Goal: Task Accomplishment & Management: Manage account settings

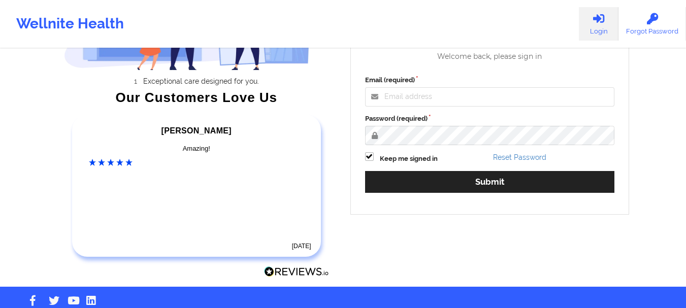
scroll to position [157, 0]
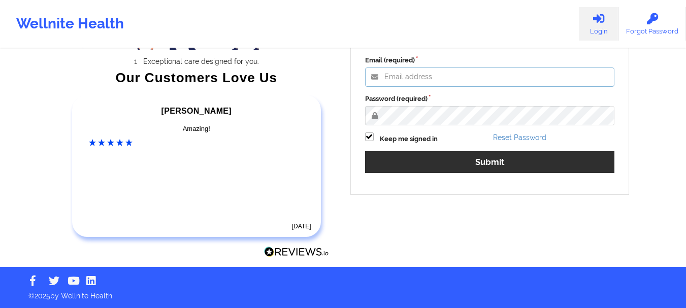
type input "mabel.asuquo@wellnite.com"
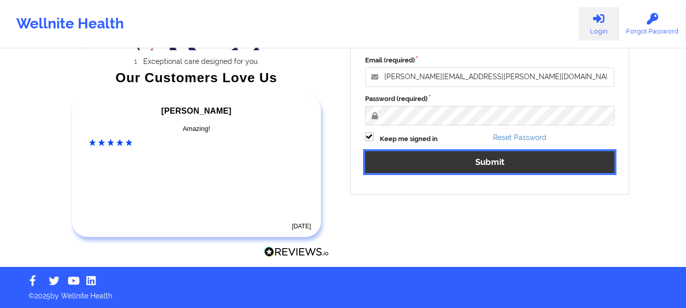
click at [501, 169] on button "Submit" at bounding box center [490, 162] width 250 height 22
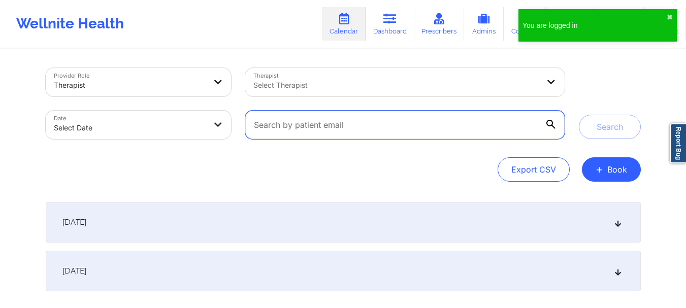
click at [448, 133] on input "text" at bounding box center [404, 125] width 319 height 28
paste input "[EMAIL_ADDRESS][DOMAIN_NAME]"
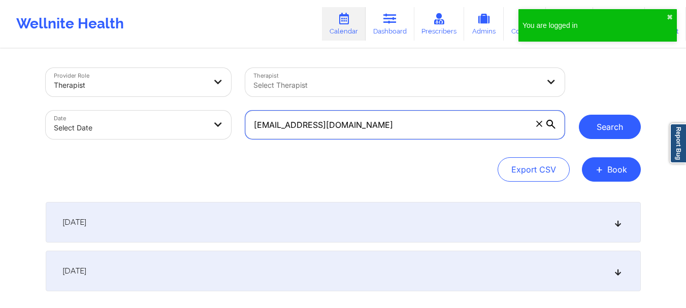
type input "[EMAIL_ADDRESS][DOMAIN_NAME]"
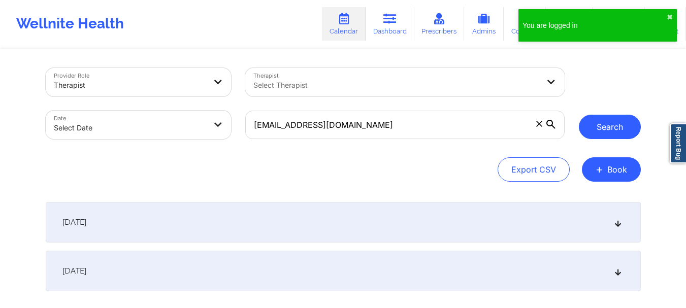
click at [599, 127] on button "Search" at bounding box center [610, 127] width 62 height 24
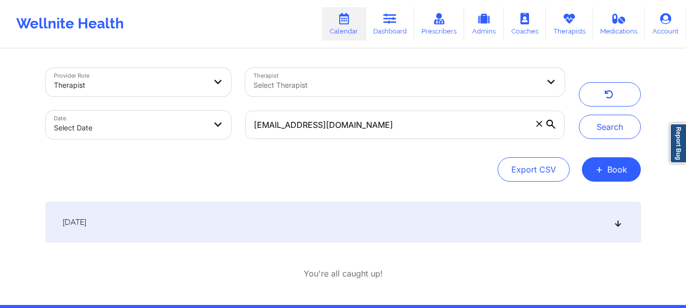
click at [571, 230] on div "September 26, 2025" at bounding box center [343, 222] width 595 height 41
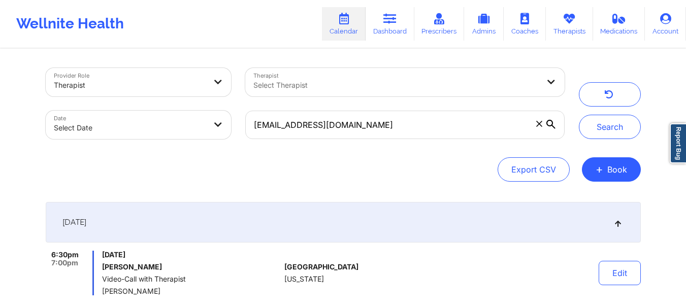
scroll to position [51, 0]
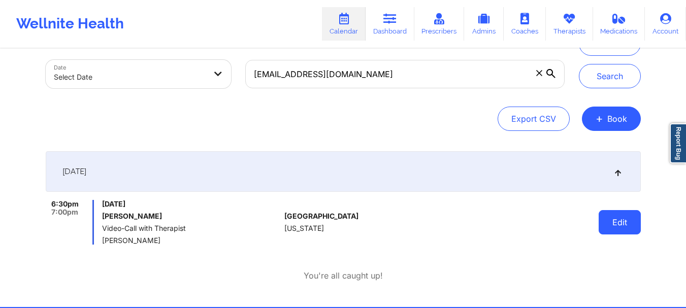
click at [621, 220] on button "Edit" at bounding box center [620, 222] width 42 height 24
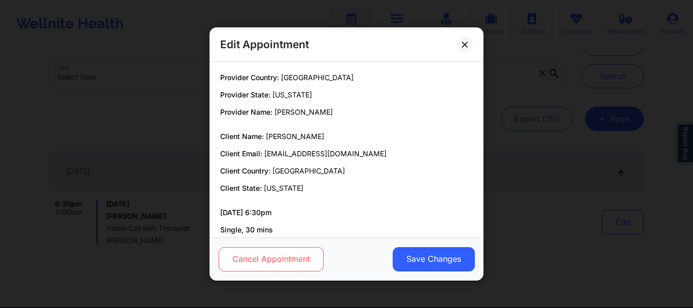
click at [285, 256] on button "Cancel Appointment" at bounding box center [271, 259] width 105 height 24
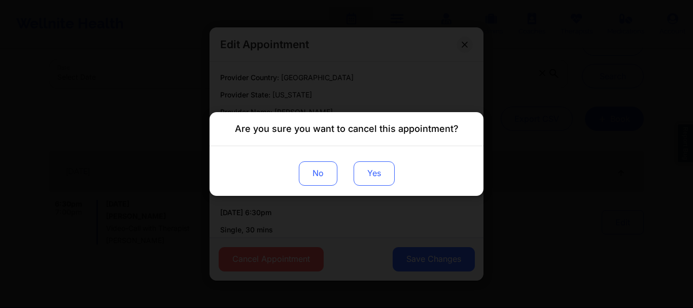
click at [367, 171] on button "Yes" at bounding box center [374, 173] width 41 height 24
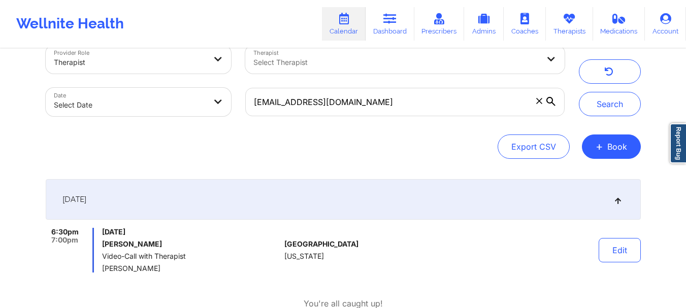
scroll to position [0, 0]
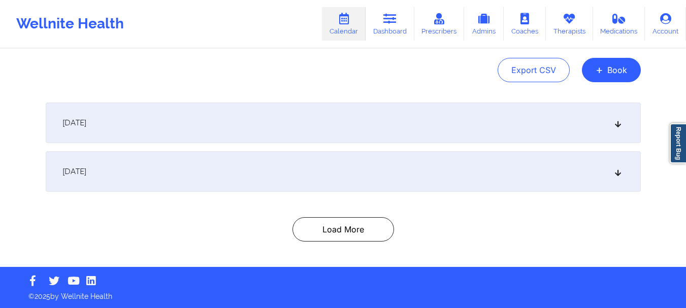
scroll to position [100, 0]
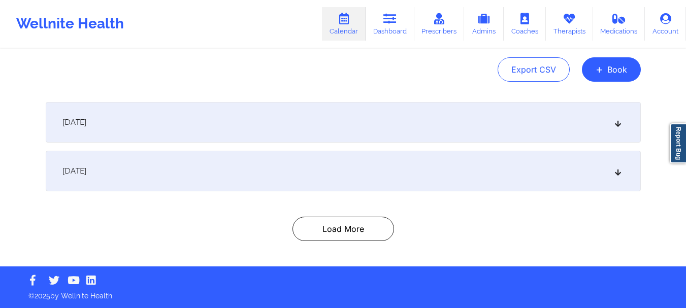
click at [308, 165] on div "[DATE]" at bounding box center [343, 171] width 595 height 41
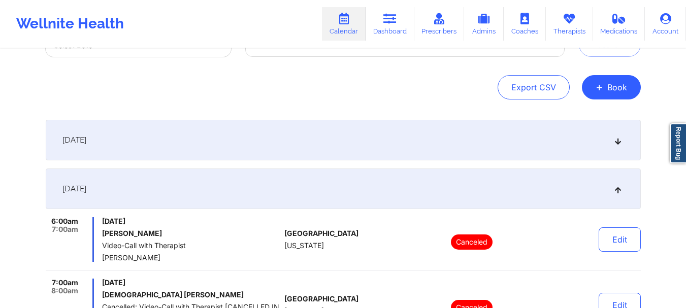
scroll to position [0, 0]
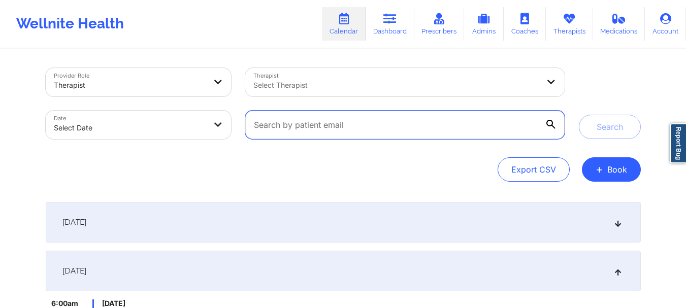
click at [369, 137] on input "text" at bounding box center [404, 125] width 319 height 28
paste input "[EMAIL_ADDRESS][DOMAIN_NAME]"
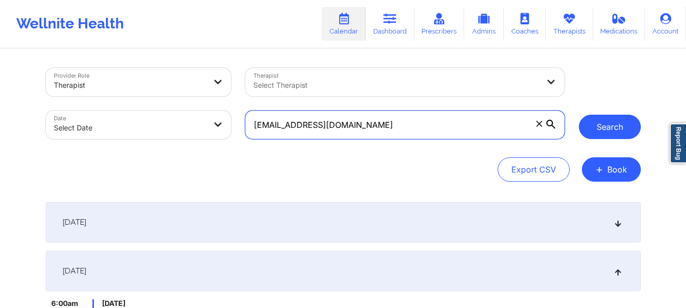
type input "[EMAIL_ADDRESS][DOMAIN_NAME]"
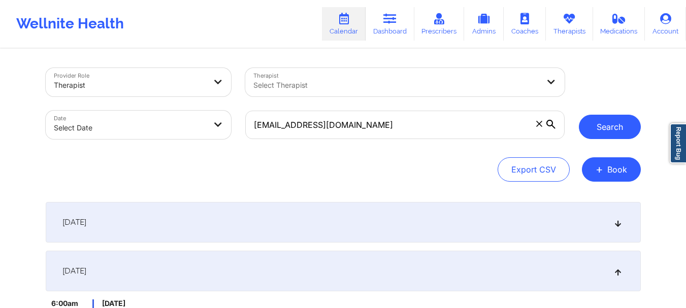
click at [610, 127] on button "Search" at bounding box center [610, 127] width 62 height 24
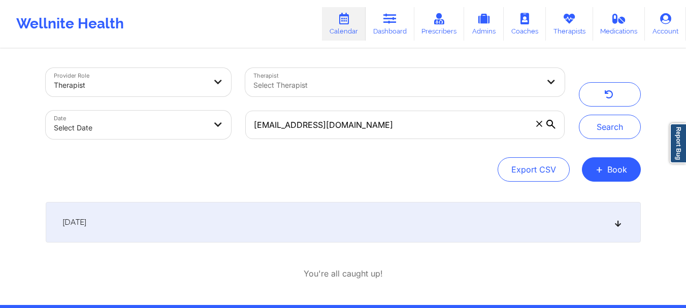
click at [253, 225] on div "September 26, 2025" at bounding box center [343, 222] width 595 height 41
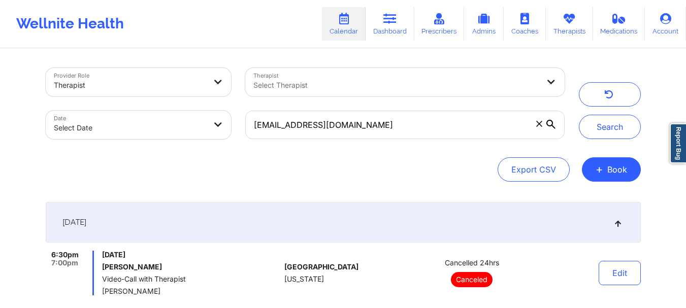
click at [542, 122] on icon at bounding box center [539, 124] width 6 height 6
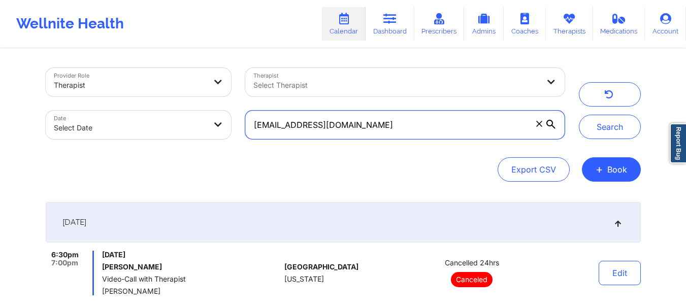
click at [542, 122] on input "tyroneg91@yahoo.com" at bounding box center [404, 125] width 319 height 28
paste input "asjones1016@yahoo.com"
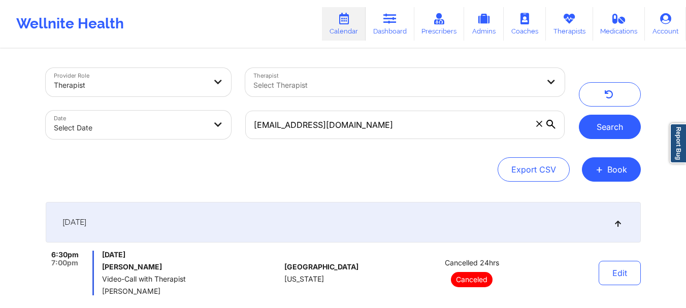
click at [623, 126] on button "Search" at bounding box center [610, 127] width 62 height 24
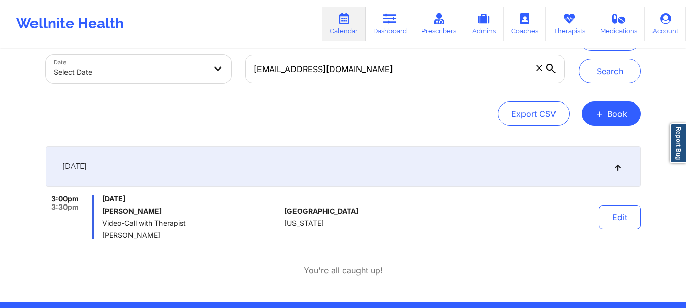
scroll to position [57, 0]
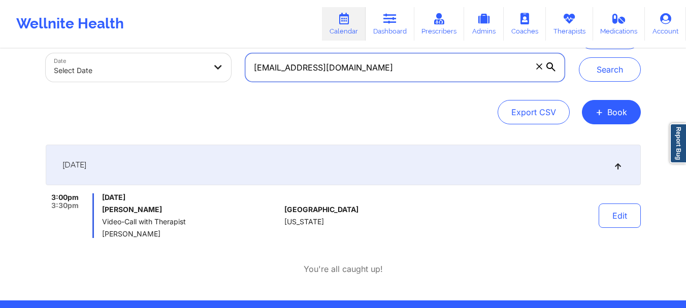
click at [339, 67] on input "asjones1016@yahoo.com" at bounding box center [404, 67] width 319 height 28
paste input "mir.manwar@gmail"
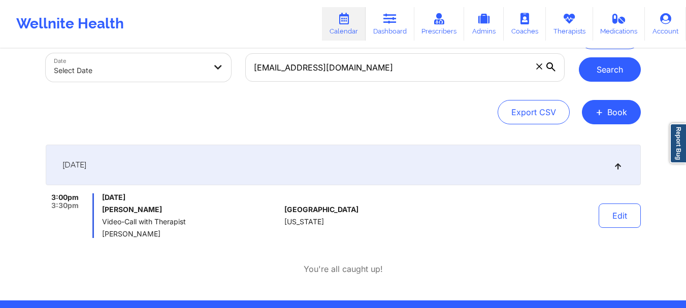
click at [597, 61] on button "Search" at bounding box center [610, 69] width 62 height 24
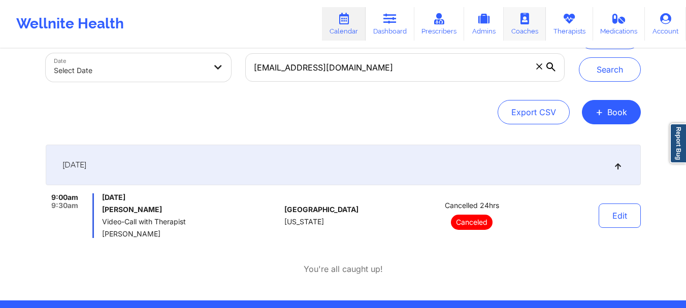
drag, startPoint x: 534, startPoint y: 24, endPoint x: 525, endPoint y: 45, distance: 22.3
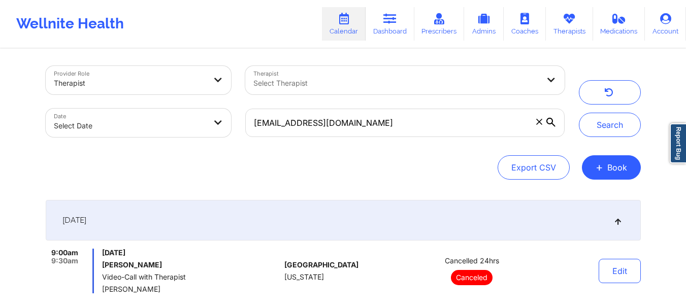
scroll to position [0, 0]
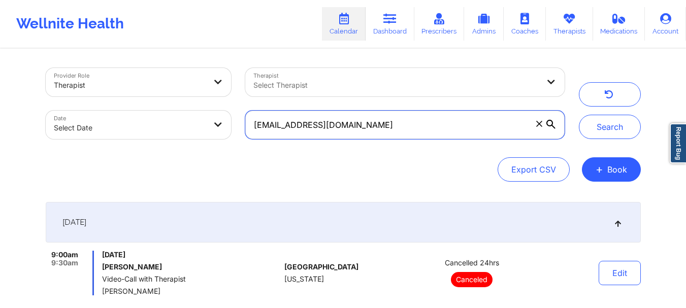
click at [436, 134] on input "[EMAIL_ADDRESS][DOMAIN_NAME]" at bounding box center [404, 125] width 319 height 28
click at [436, 135] on input "[EMAIL_ADDRESS][DOMAIN_NAME]" at bounding box center [404, 125] width 319 height 28
paste input "asjones1016@yahoo"
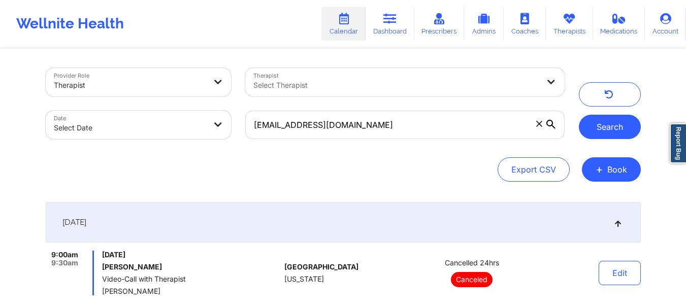
click at [590, 125] on button "Search" at bounding box center [610, 127] width 62 height 24
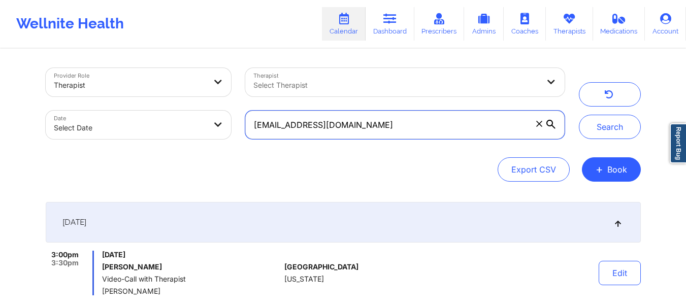
click at [375, 129] on input "[EMAIL_ADDRESS][DOMAIN_NAME]" at bounding box center [404, 125] width 319 height 28
paste input "kimarumsan82@gmail"
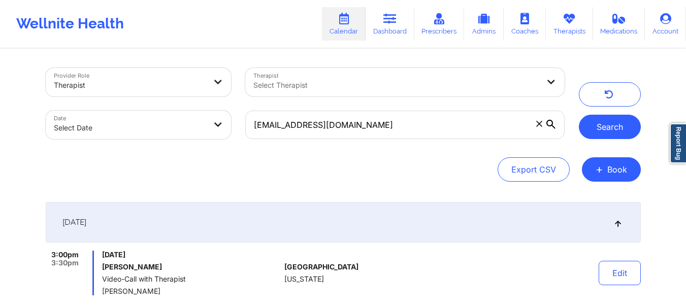
click at [596, 130] on button "Search" at bounding box center [610, 127] width 62 height 24
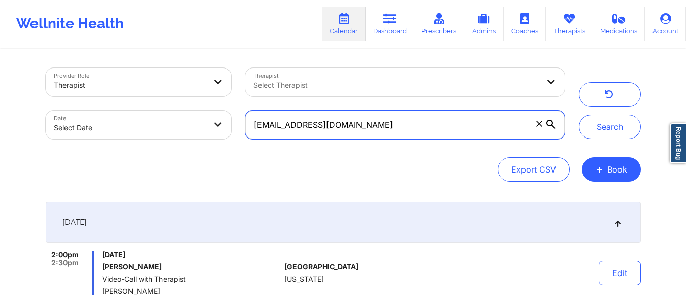
click at [443, 125] on input "kimarumsan82@gmail.com" at bounding box center [404, 125] width 319 height 28
paste input "ronniecem"
type input "ronniecem@gmail.com"
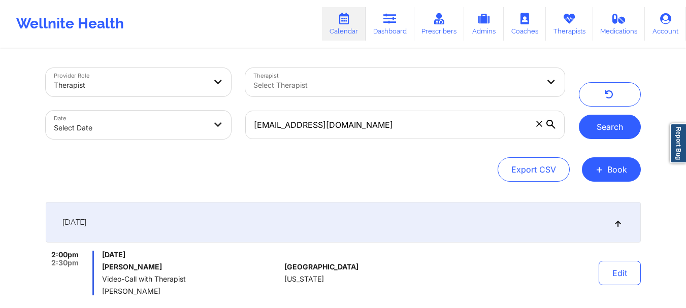
click at [609, 128] on button "Search" at bounding box center [610, 127] width 62 height 24
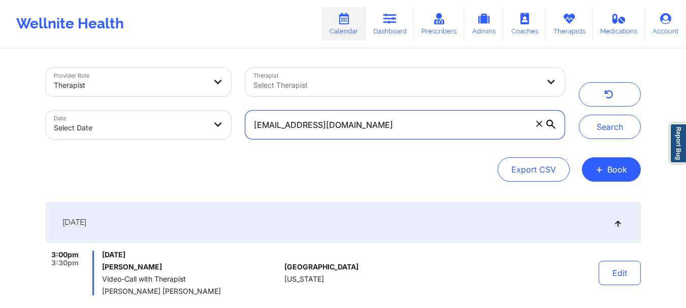
drag, startPoint x: 354, startPoint y: 125, endPoint x: 238, endPoint y: 115, distance: 116.7
click at [238, 115] on div "ronniecem@gmail.com" at bounding box center [404, 125] width 333 height 43
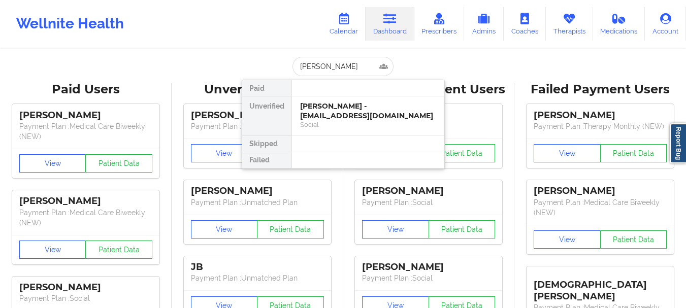
click at [325, 109] on div "Tyrone G Ligon Jr - tyroneg91@yahoo.com" at bounding box center [368, 111] width 136 height 19
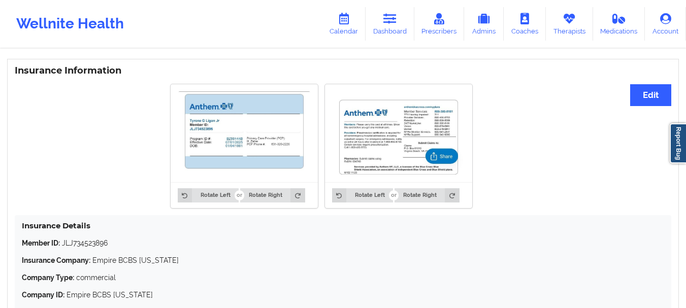
scroll to position [744, 0]
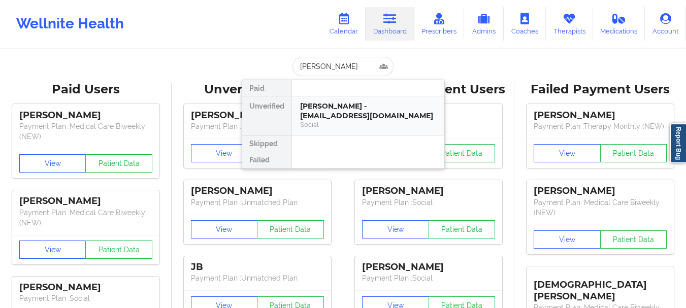
click at [340, 123] on div "Social" at bounding box center [368, 124] width 136 height 9
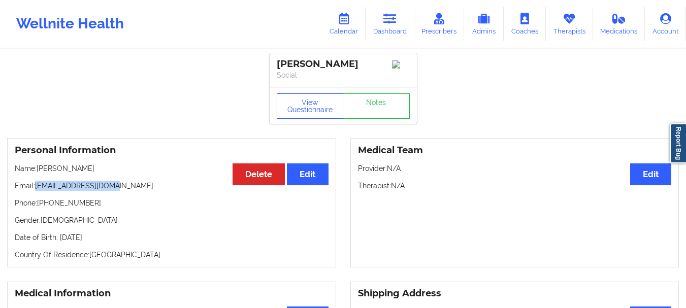
drag, startPoint x: 37, startPoint y: 190, endPoint x: 134, endPoint y: 193, distance: 97.0
click at [134, 191] on p "Email: [EMAIL_ADDRESS][DOMAIN_NAME]" at bounding box center [172, 186] width 314 height 10
copy p "[EMAIL_ADDRESS][DOMAIN_NAME]"
click at [391, 25] on link "Dashboard" at bounding box center [390, 24] width 49 height 34
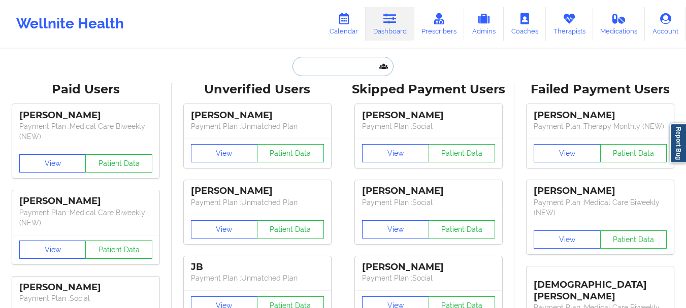
paste input "[PERSON_NAME]"
type input "[PERSON_NAME]"
click at [308, 72] on input "[PERSON_NAME]" at bounding box center [342, 66] width 101 height 19
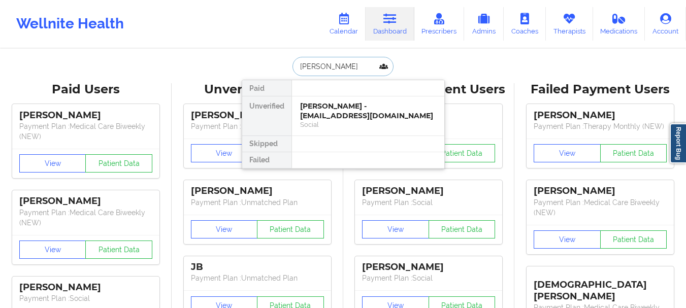
click at [376, 124] on div "Social" at bounding box center [368, 124] width 136 height 9
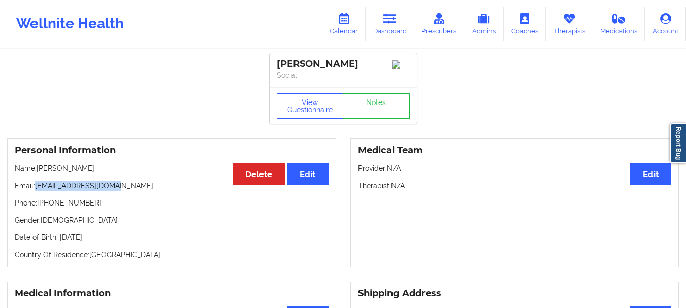
drag, startPoint x: 118, startPoint y: 187, endPoint x: 36, endPoint y: 191, distance: 81.9
click at [36, 191] on p "Email: [EMAIL_ADDRESS][DOMAIN_NAME]" at bounding box center [172, 186] width 314 height 10
copy p "[EMAIL_ADDRESS][DOMAIN_NAME]"
